Goal: Information Seeking & Learning: Learn about a topic

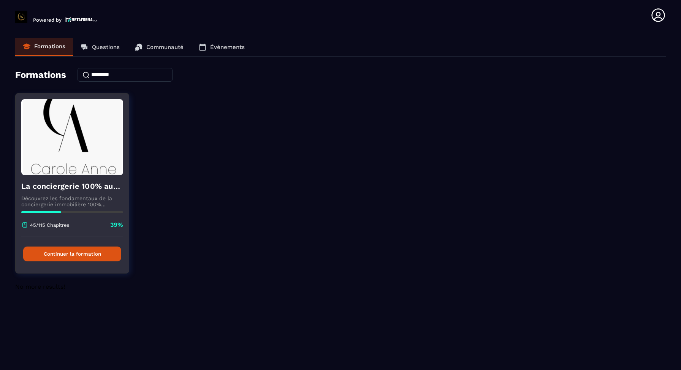
click at [55, 171] on img at bounding box center [72, 137] width 102 height 76
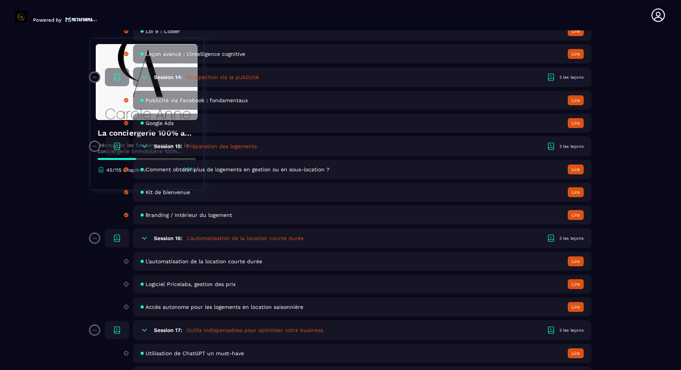
scroll to position [1454, 0]
click at [199, 263] on span "L'automatisation de la location courte durée" at bounding box center [204, 261] width 117 height 6
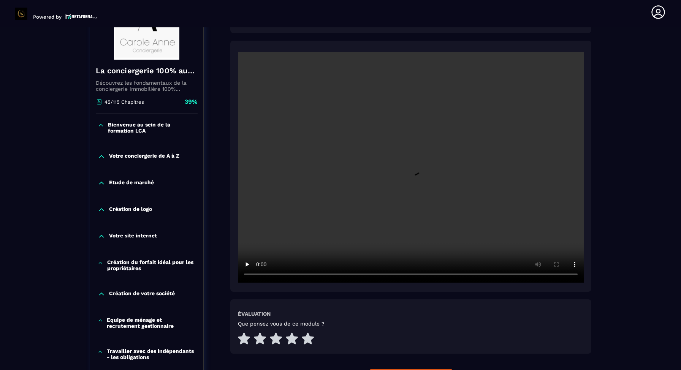
scroll to position [130, 0]
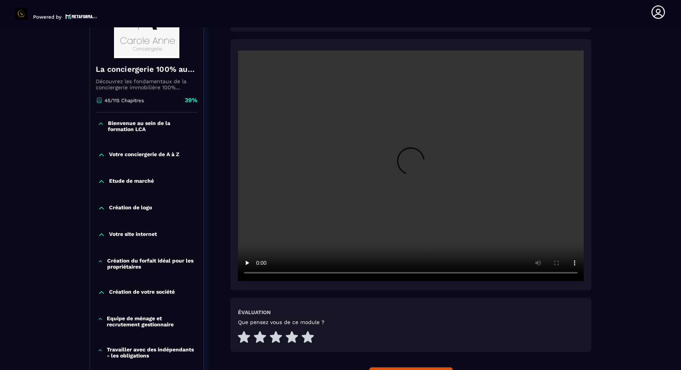
click at [370, 221] on video at bounding box center [411, 166] width 346 height 231
click at [296, 222] on video at bounding box center [411, 166] width 346 height 231
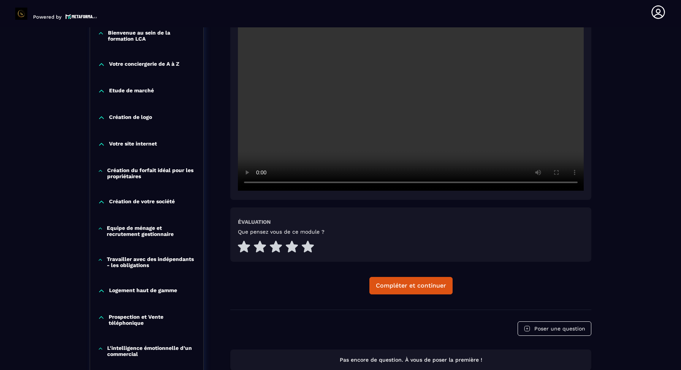
scroll to position [215, 0]
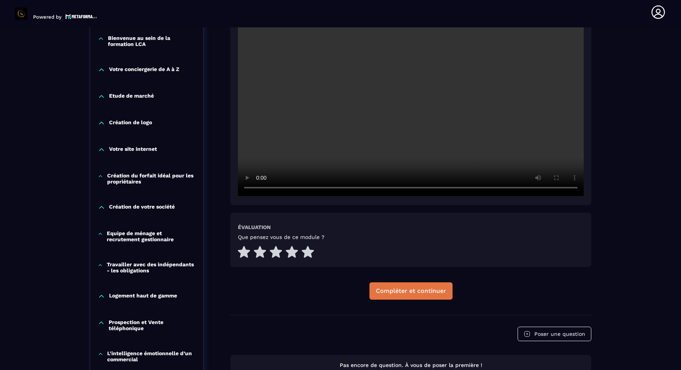
click at [419, 292] on div "Compléter et continuer" at bounding box center [411, 291] width 70 height 8
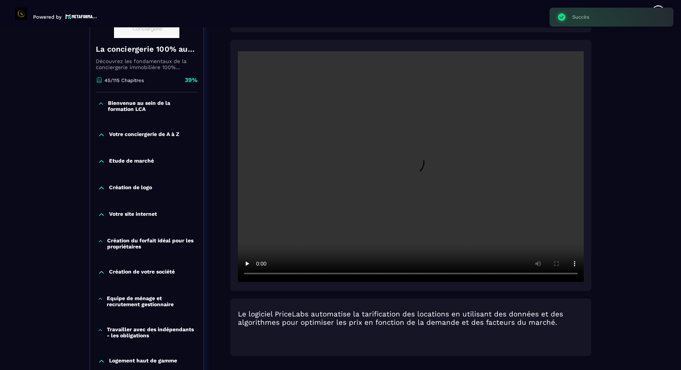
scroll to position [79, 0]
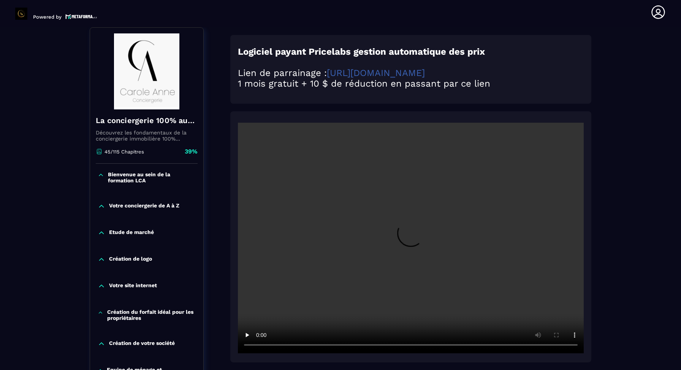
click at [392, 76] on link "[URL][DOMAIN_NAME]" at bounding box center [376, 73] width 98 height 11
click at [337, 254] on video at bounding box center [411, 238] width 346 height 231
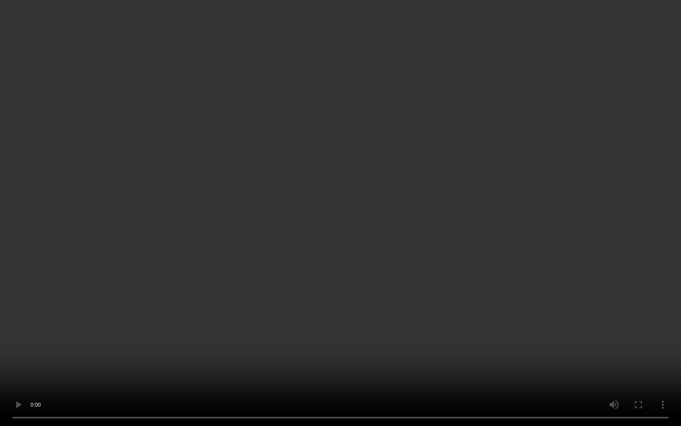
click at [251, 345] on video at bounding box center [340, 213] width 681 height 426
click at [136, 312] on video at bounding box center [340, 213] width 681 height 426
click at [196, 313] on video at bounding box center [340, 213] width 681 height 426
click at [266, 267] on video at bounding box center [340, 213] width 681 height 426
click at [313, 232] on video at bounding box center [340, 213] width 681 height 426
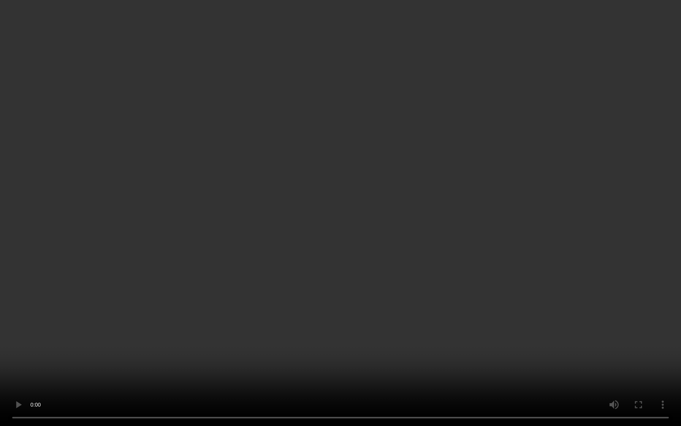
click at [281, 204] on video at bounding box center [340, 213] width 681 height 426
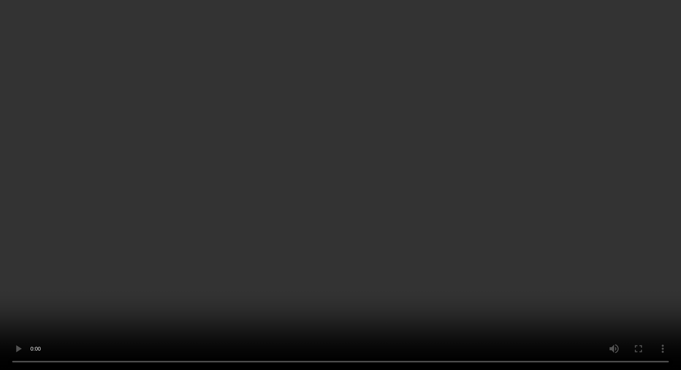
scroll to position [0, 0]
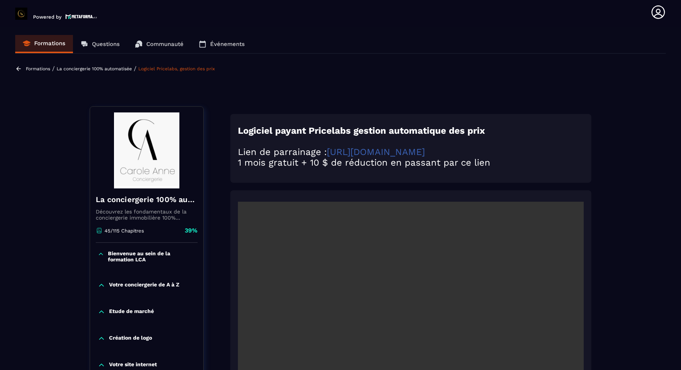
click at [409, 156] on link "[URL][DOMAIN_NAME]" at bounding box center [376, 152] width 98 height 11
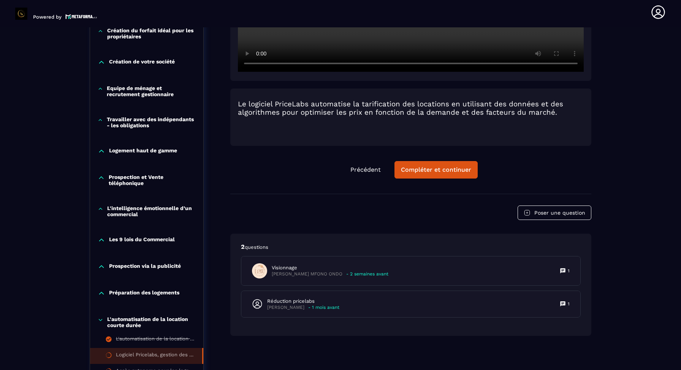
scroll to position [369, 0]
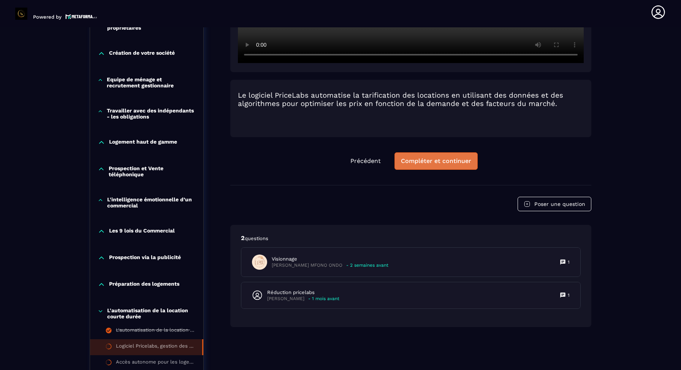
click at [432, 159] on div "Compléter et continuer" at bounding box center [436, 161] width 70 height 8
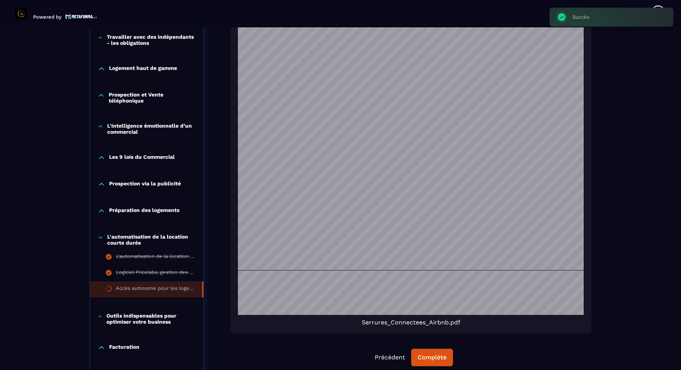
scroll to position [450, 0]
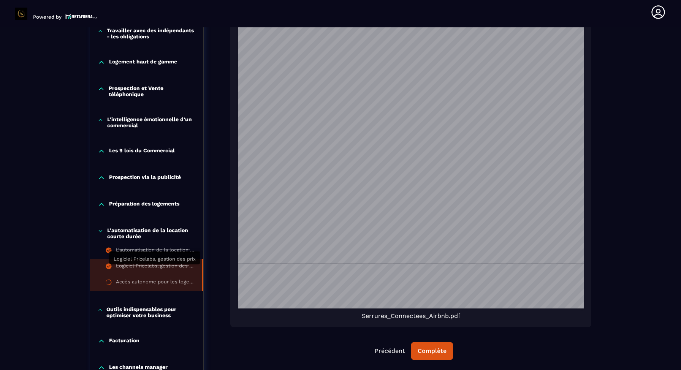
click at [150, 269] on div "Logiciel Pricelabs, gestion des prix" at bounding box center [155, 267] width 79 height 8
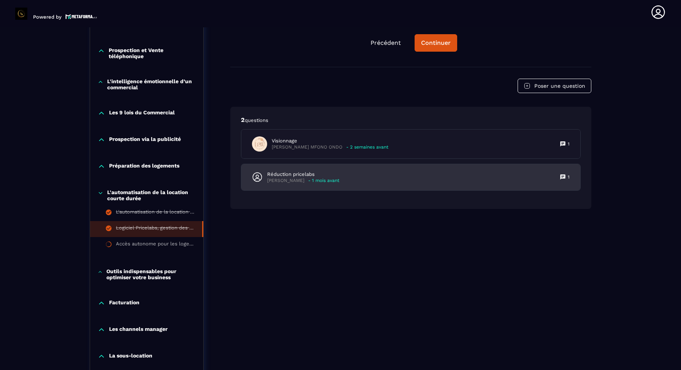
scroll to position [494, 0]
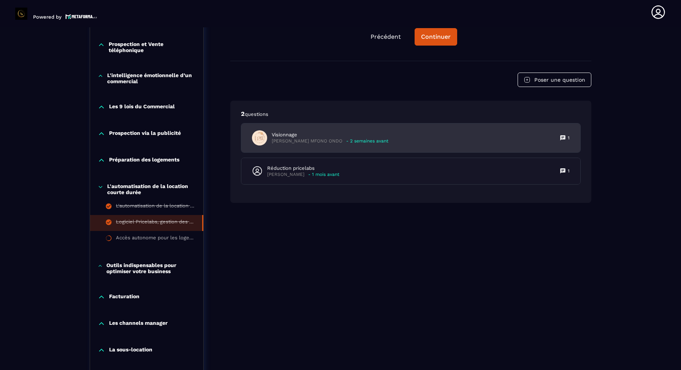
click at [313, 138] on p "Visionnage" at bounding box center [330, 134] width 117 height 7
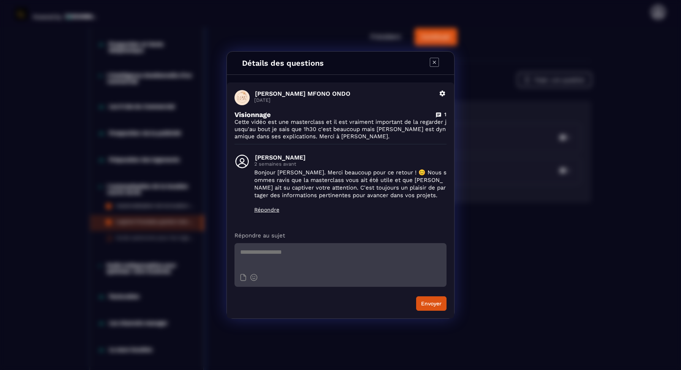
click at [434, 66] on icon "Modal window" at bounding box center [434, 62] width 9 height 9
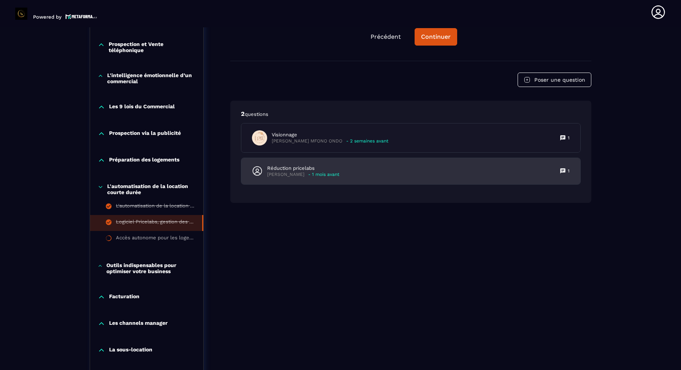
click at [308, 170] on p "Réduction pricelabs" at bounding box center [303, 168] width 72 height 7
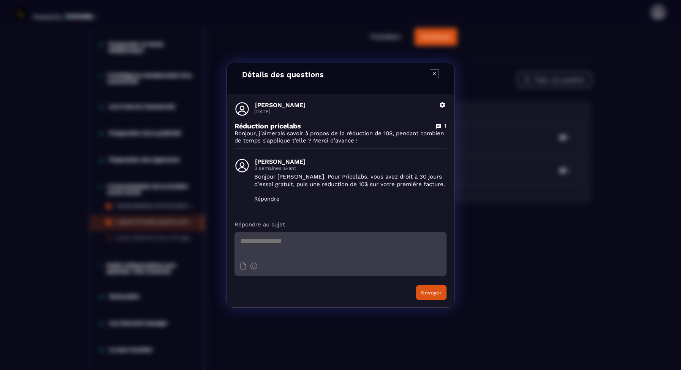
click at [433, 78] on icon "Modal window" at bounding box center [434, 73] width 9 height 9
